Goal: Navigation & Orientation: Find specific page/section

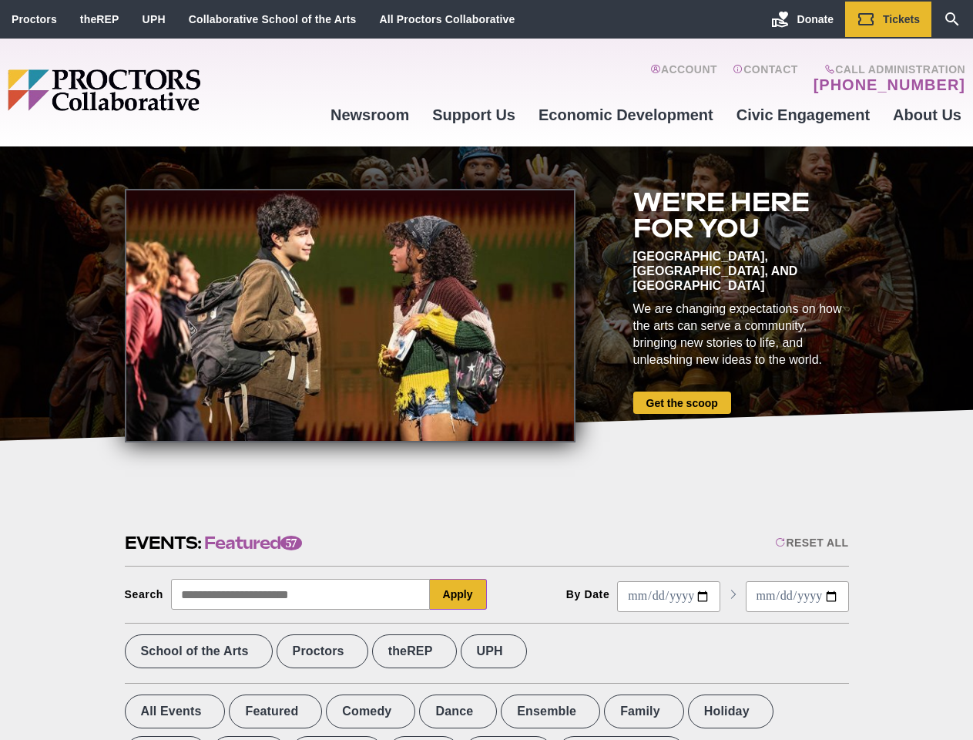
click at [486, 370] on div at bounding box center [350, 315] width 451 height 253
click at [811, 542] on div "Reset All" at bounding box center [811, 542] width 73 height 12
click at [458, 594] on button "Apply" at bounding box center [458, 594] width 57 height 31
